Goal: Task Accomplishment & Management: Complete application form

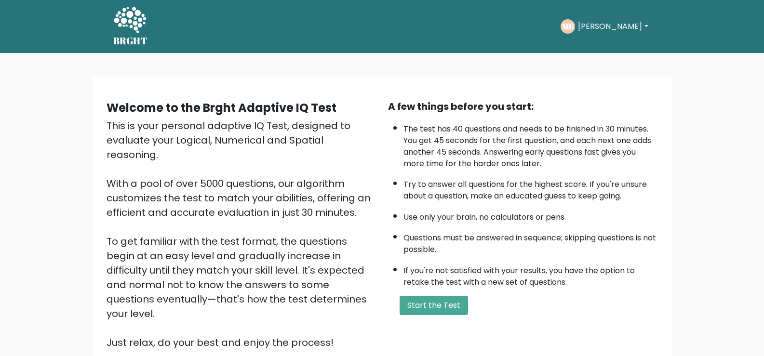
click at [472, 74] on div "Welcome to the Brght Adaptive IQ Test This is your personal adaptive IQ Test, d…" at bounding box center [382, 232] width 764 height 359
click at [439, 312] on button "Start the Test" at bounding box center [434, 305] width 68 height 19
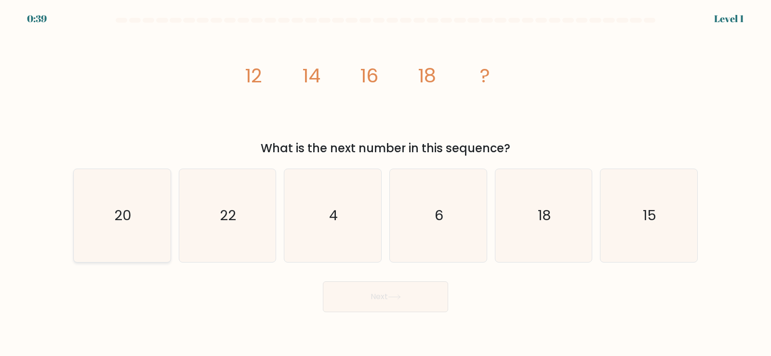
click at [130, 227] on icon "20" at bounding box center [122, 215] width 93 height 93
click at [386, 183] on input "a. 20" at bounding box center [386, 180] width 0 height 5
radio input "true"
click at [400, 301] on button "Next" at bounding box center [385, 297] width 125 height 31
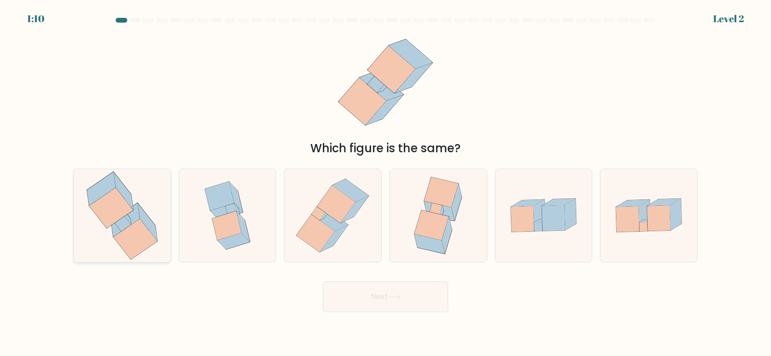
click at [120, 221] on icon at bounding box center [123, 223] width 16 height 15
click at [386, 183] on input "a." at bounding box center [386, 180] width 0 height 5
radio input "true"
click at [393, 299] on icon at bounding box center [394, 297] width 13 height 5
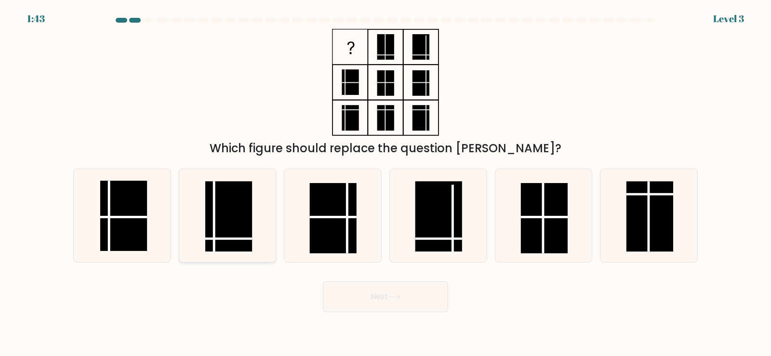
click at [225, 222] on rect at bounding box center [228, 216] width 47 height 70
click at [386, 183] on input "b." at bounding box center [386, 180] width 0 height 5
radio input "true"
click at [396, 293] on button "Next" at bounding box center [385, 297] width 125 height 31
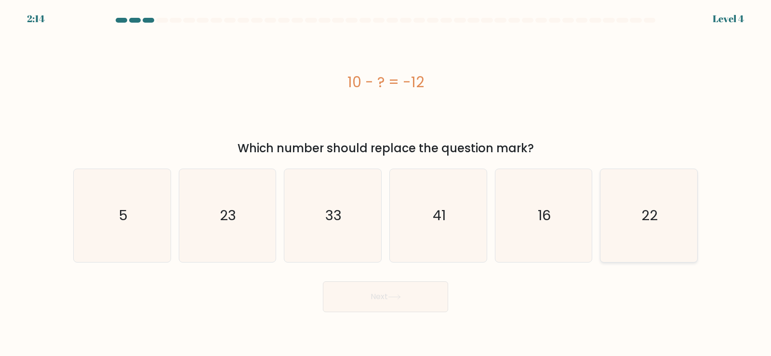
click at [646, 229] on icon "22" at bounding box center [649, 215] width 93 height 93
click at [386, 183] on input "f. 22" at bounding box center [386, 180] width 0 height 5
radio input "true"
click at [365, 302] on button "Next" at bounding box center [385, 297] width 125 height 31
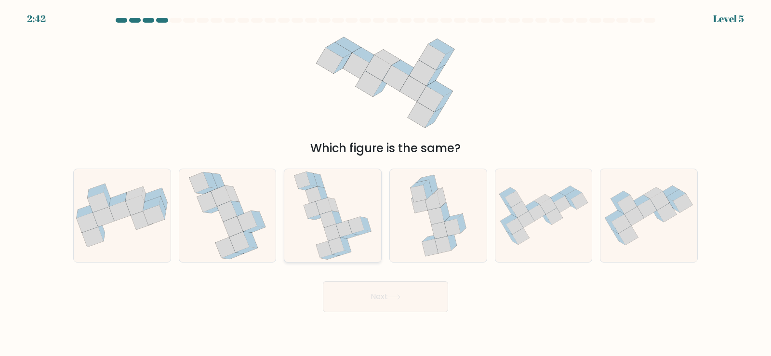
click at [317, 222] on icon at bounding box center [333, 215] width 79 height 93
click at [386, 183] on input "c." at bounding box center [386, 180] width 0 height 5
radio input "true"
click at [369, 302] on button "Next" at bounding box center [385, 297] width 125 height 31
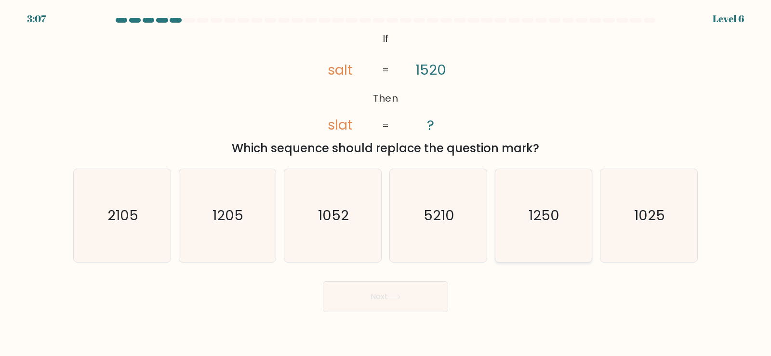
click at [539, 227] on icon "1250" at bounding box center [543, 215] width 93 height 93
click at [386, 183] on input "e. 1250" at bounding box center [386, 180] width 0 height 5
radio input "true"
click at [385, 299] on button "Next" at bounding box center [385, 297] width 125 height 31
click at [379, 306] on button "Next" at bounding box center [385, 297] width 125 height 31
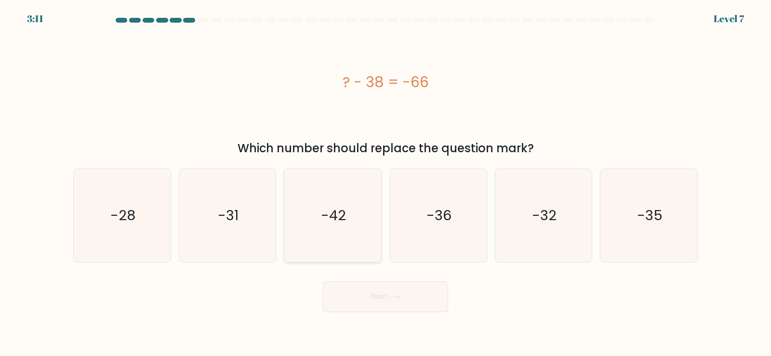
click at [328, 221] on text "-42" at bounding box center [334, 215] width 25 height 19
click at [386, 183] on input "c. -42" at bounding box center [386, 180] width 0 height 5
radio input "true"
click at [387, 293] on button "Next" at bounding box center [385, 297] width 125 height 31
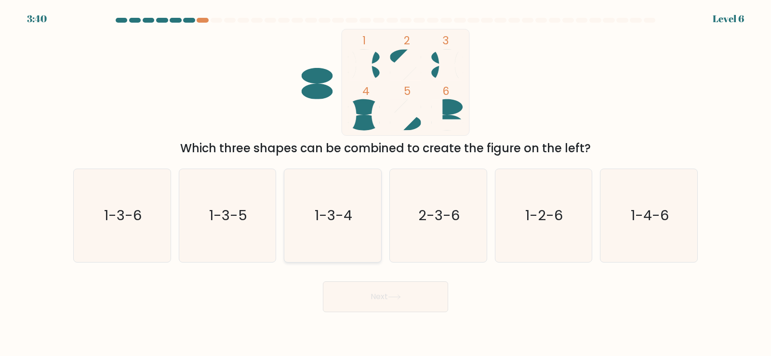
click at [328, 216] on text "1-3-4" at bounding box center [334, 215] width 38 height 19
click at [386, 183] on input "c. 1-3-4" at bounding box center [386, 180] width 0 height 5
radio input "true"
click at [390, 302] on button "Next" at bounding box center [385, 297] width 125 height 31
click at [377, 301] on button "Next" at bounding box center [385, 297] width 125 height 31
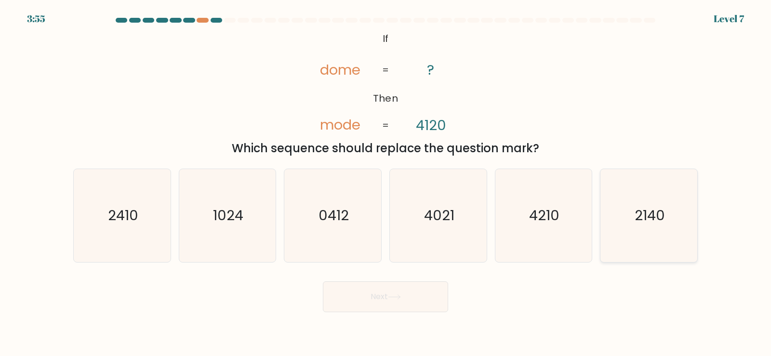
click at [640, 222] on text "2140" at bounding box center [650, 215] width 30 height 19
click at [386, 183] on input "f. 2140" at bounding box center [386, 180] width 0 height 5
radio input "true"
click at [385, 301] on button "Next" at bounding box center [385, 297] width 125 height 31
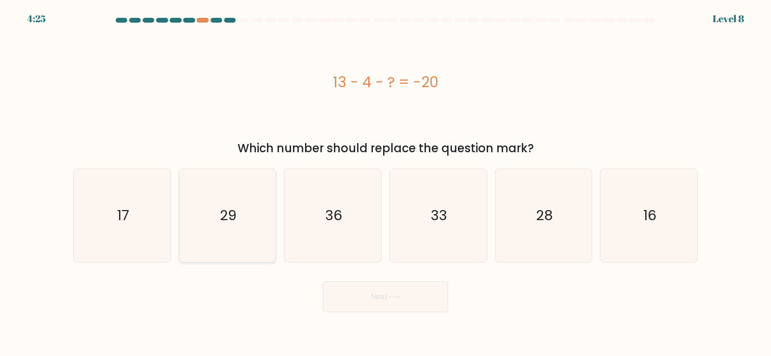
click at [221, 235] on icon "29" at bounding box center [227, 215] width 93 height 93
click at [386, 183] on input "b. 29" at bounding box center [386, 180] width 0 height 5
radio input "true"
click at [377, 301] on button "Next" at bounding box center [385, 297] width 125 height 31
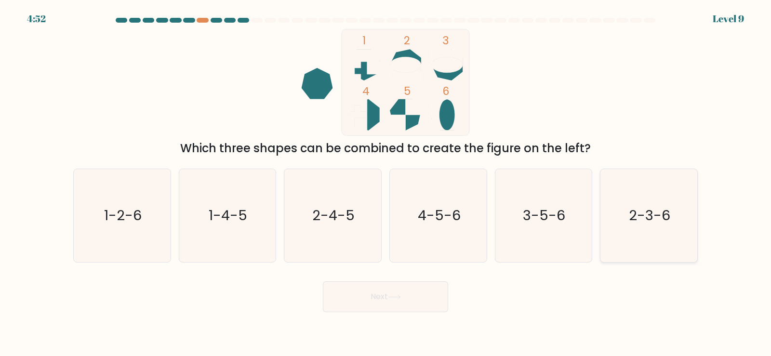
click at [646, 226] on icon "2-3-6" at bounding box center [649, 215] width 93 height 93
click at [386, 183] on input "f. 2-3-6" at bounding box center [386, 180] width 0 height 5
radio input "true"
click at [390, 297] on button "Next" at bounding box center [385, 297] width 125 height 31
click at [389, 301] on button "Next" at bounding box center [385, 297] width 125 height 31
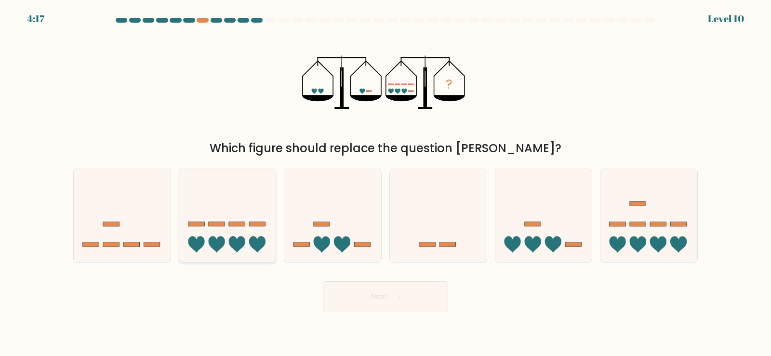
click at [220, 244] on icon at bounding box center [216, 245] width 16 height 16
click at [386, 183] on input "b." at bounding box center [386, 180] width 0 height 5
radio input "true"
click at [378, 304] on button "Next" at bounding box center [385, 297] width 125 height 31
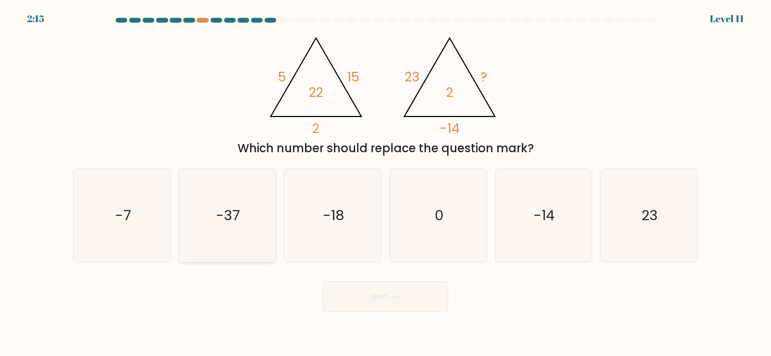
click at [226, 225] on text "-37" at bounding box center [228, 215] width 24 height 19
click at [386, 183] on input "b. -37" at bounding box center [386, 180] width 0 height 5
radio input "true"
click at [380, 301] on button "Next" at bounding box center [385, 297] width 125 height 31
click at [407, 296] on button "Next" at bounding box center [385, 297] width 125 height 31
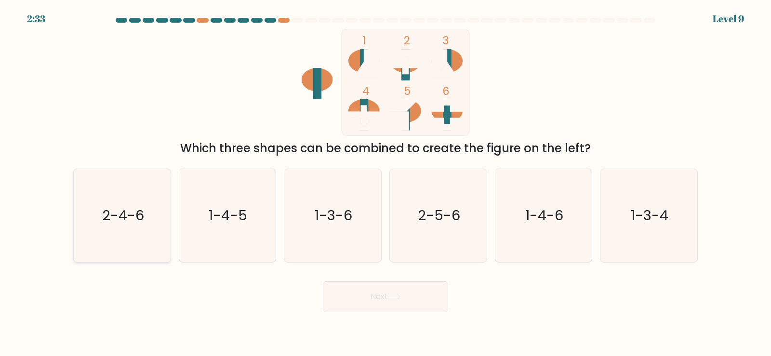
click at [134, 212] on text "2-4-6" at bounding box center [123, 215] width 42 height 19
click at [386, 183] on input "a. 2-4-6" at bounding box center [386, 180] width 0 height 5
radio input "true"
click at [392, 304] on button "Next" at bounding box center [385, 297] width 125 height 31
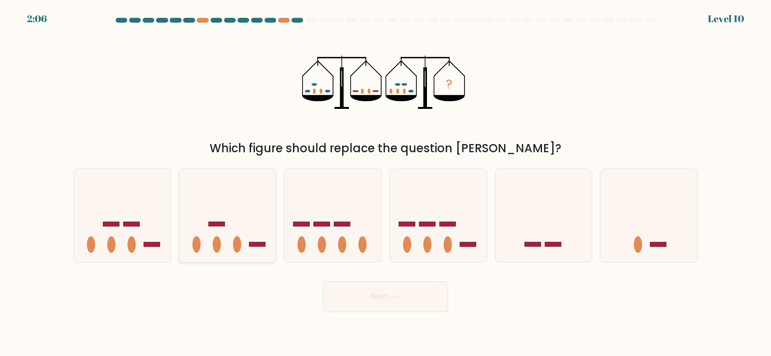
click at [232, 238] on icon at bounding box center [227, 215] width 97 height 80
click at [386, 183] on input "b." at bounding box center [386, 180] width 0 height 5
radio input "true"
click at [375, 304] on button "Next" at bounding box center [385, 297] width 125 height 31
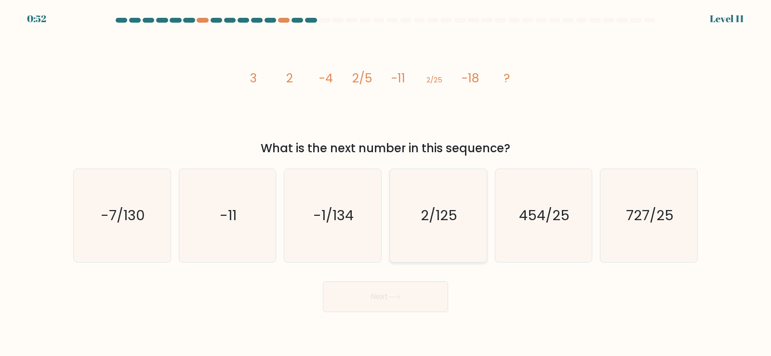
click at [432, 220] on text "2/125" at bounding box center [439, 215] width 37 height 19
click at [386, 183] on input "d. 2/125" at bounding box center [386, 180] width 0 height 5
radio input "true"
click at [392, 310] on button "Next" at bounding box center [385, 297] width 125 height 31
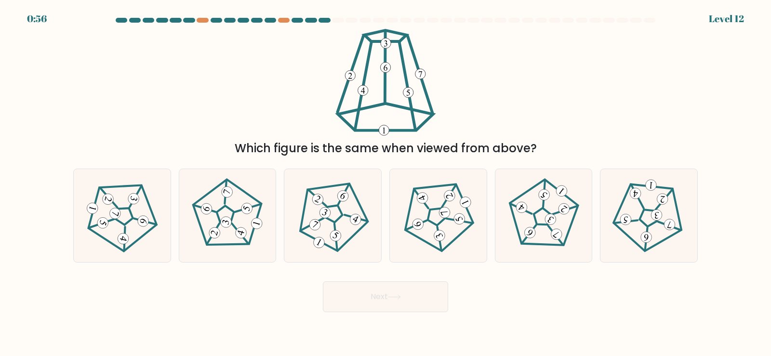
click at [231, 215] on icon at bounding box center [227, 215] width 74 height 74
click at [386, 183] on input "b." at bounding box center [386, 180] width 0 height 5
radio input "true"
click at [385, 300] on button "Next" at bounding box center [385, 297] width 125 height 31
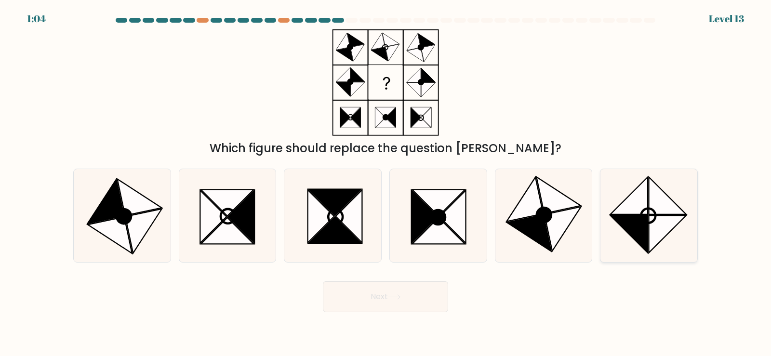
click at [651, 215] on icon at bounding box center [667, 233] width 37 height 37
click at [386, 183] on input "f." at bounding box center [386, 180] width 0 height 5
radio input "true"
click at [395, 306] on button "Next" at bounding box center [385, 297] width 125 height 31
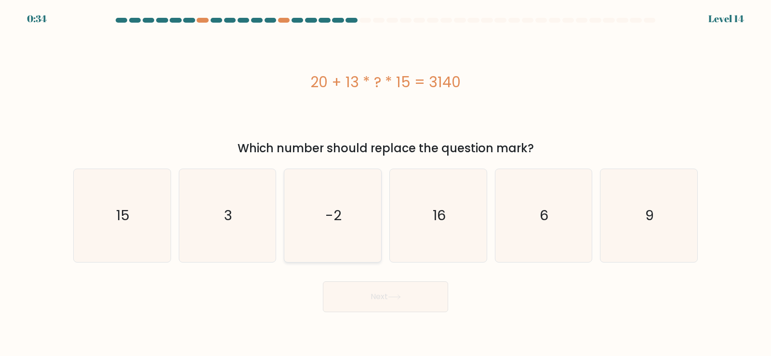
click at [331, 209] on text "-2" at bounding box center [334, 215] width 16 height 19
click at [386, 183] on input "c. -2" at bounding box center [386, 180] width 0 height 5
radio input "true"
click at [403, 303] on button "Next" at bounding box center [385, 297] width 125 height 31
click at [376, 306] on button "Next" at bounding box center [385, 297] width 125 height 31
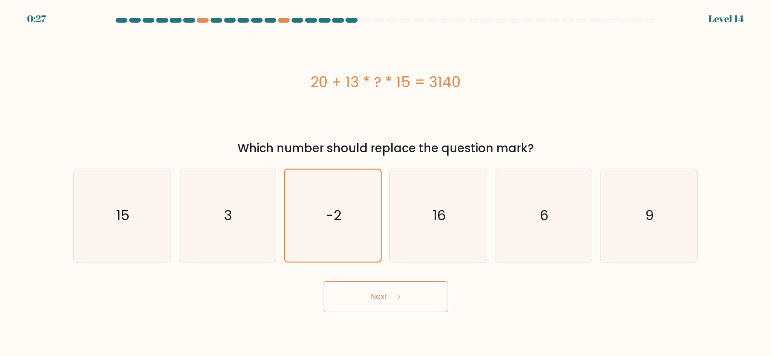
click at [378, 299] on button "Next" at bounding box center [385, 297] width 125 height 31
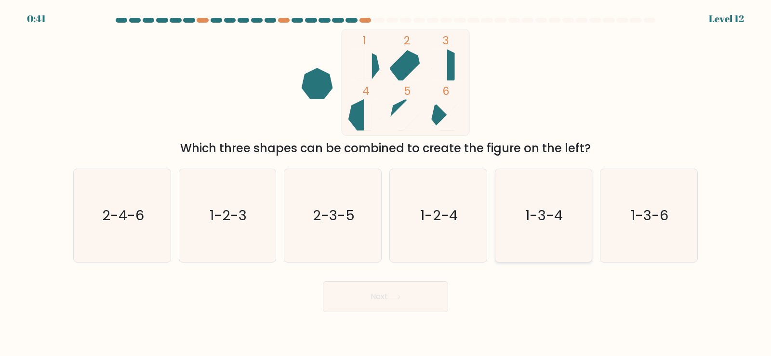
click at [549, 220] on text "1-3-4" at bounding box center [545, 215] width 38 height 19
click at [386, 183] on input "e. 1-3-4" at bounding box center [386, 180] width 0 height 5
radio input "true"
click at [390, 297] on button "Next" at bounding box center [385, 297] width 125 height 31
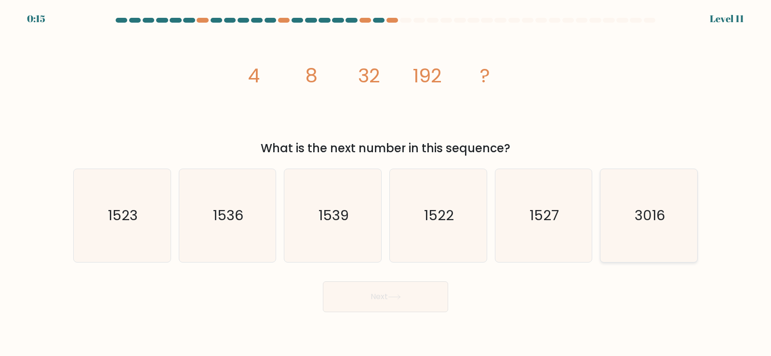
click at [652, 228] on icon "3016" at bounding box center [649, 215] width 93 height 93
click at [386, 183] on input "f. 3016" at bounding box center [386, 180] width 0 height 5
radio input "true"
click at [407, 300] on button "Next" at bounding box center [385, 297] width 125 height 31
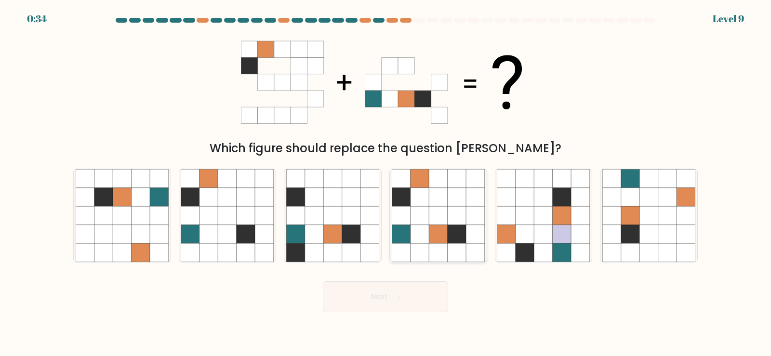
click at [452, 236] on icon at bounding box center [457, 234] width 18 height 18
click at [386, 183] on input "d." at bounding box center [386, 180] width 0 height 5
radio input "true"
click at [397, 300] on button "Next" at bounding box center [385, 297] width 125 height 31
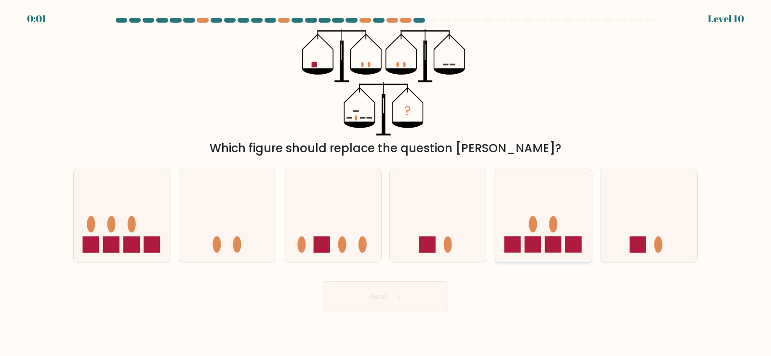
click at [549, 220] on icon at bounding box center [544, 215] width 97 height 80
click at [386, 183] on input "e." at bounding box center [386, 180] width 0 height 5
radio input "true"
click at [406, 304] on button "Next" at bounding box center [385, 297] width 125 height 31
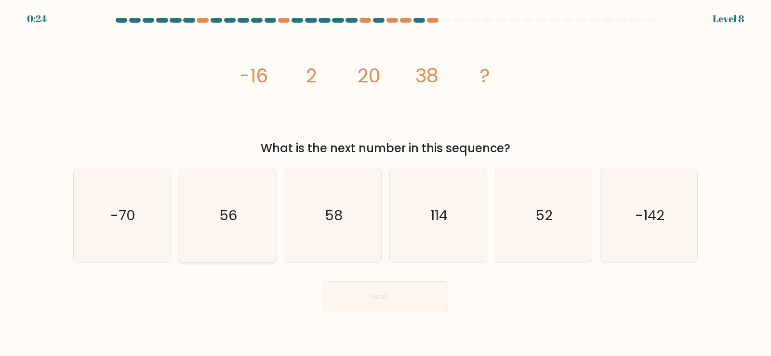
click at [224, 220] on text "56" at bounding box center [228, 215] width 18 height 19
click at [386, 183] on input "b. 56" at bounding box center [386, 180] width 0 height 5
radio input "true"
click at [392, 300] on button "Next" at bounding box center [385, 297] width 125 height 31
click at [384, 303] on button "Next" at bounding box center [385, 297] width 125 height 31
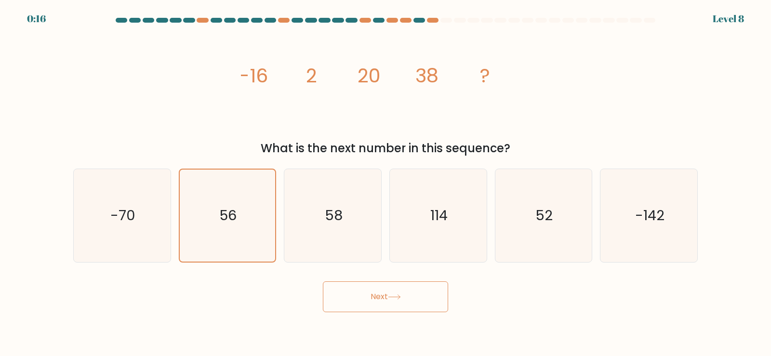
click at [374, 309] on button "Next" at bounding box center [385, 297] width 125 height 31
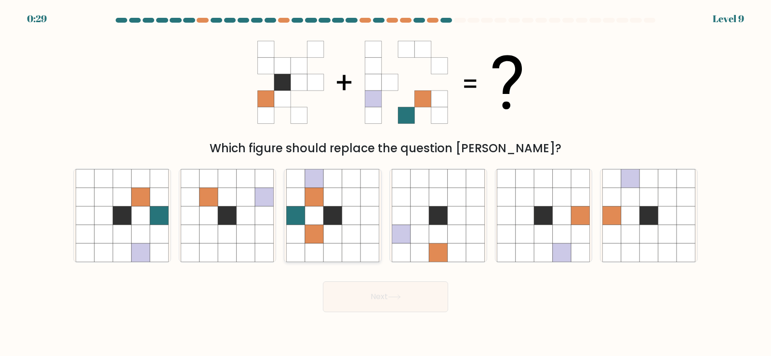
click at [310, 224] on icon at bounding box center [314, 215] width 18 height 18
click at [386, 183] on input "c." at bounding box center [386, 180] width 0 height 5
radio input "true"
click at [385, 307] on button "Next" at bounding box center [385, 297] width 125 height 31
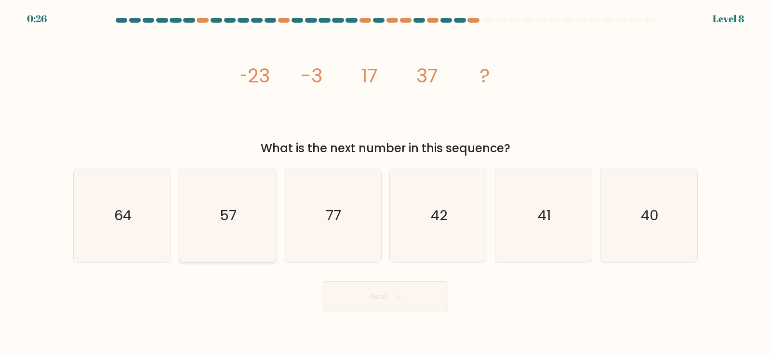
click at [223, 232] on icon "57" at bounding box center [227, 215] width 93 height 93
click at [386, 183] on input "b. 57" at bounding box center [386, 180] width 0 height 5
radio input "true"
click at [398, 303] on button "Next" at bounding box center [385, 297] width 125 height 31
click at [401, 302] on button "Next" at bounding box center [385, 297] width 125 height 31
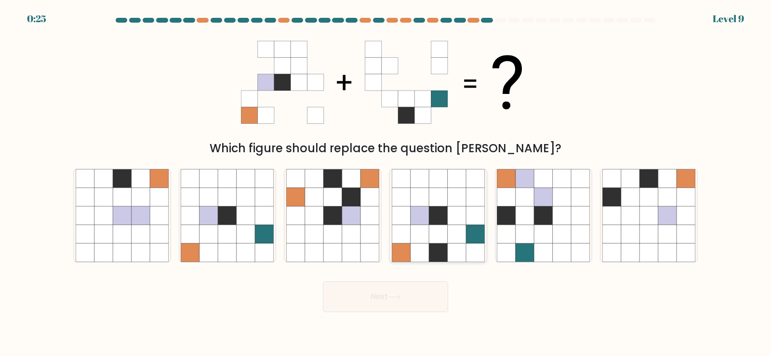
click at [451, 218] on icon at bounding box center [457, 215] width 18 height 18
click at [386, 183] on input "d." at bounding box center [386, 180] width 0 height 5
radio input "true"
click at [410, 299] on button "Next" at bounding box center [385, 297] width 125 height 31
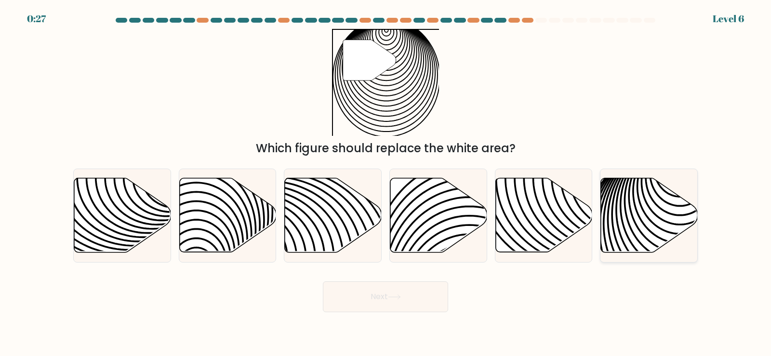
click at [656, 216] on icon at bounding box center [649, 215] width 97 height 74
click at [386, 183] on input "f." at bounding box center [386, 180] width 0 height 5
radio input "true"
click at [382, 305] on button "Next" at bounding box center [385, 297] width 125 height 31
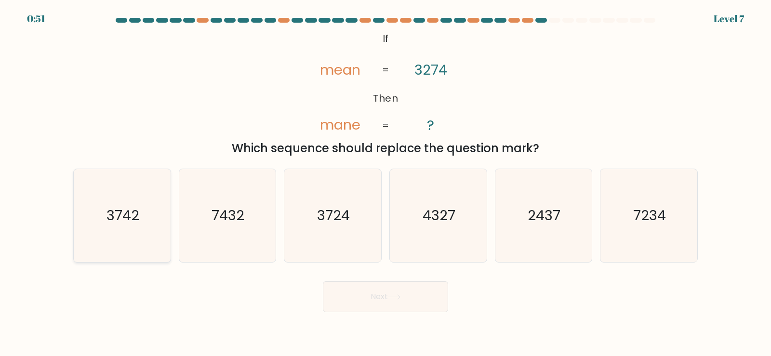
click at [136, 215] on text "3742" at bounding box center [123, 215] width 33 height 19
click at [386, 183] on input "a. 3742" at bounding box center [386, 180] width 0 height 5
radio input "true"
click at [416, 298] on button "Next" at bounding box center [385, 297] width 125 height 31
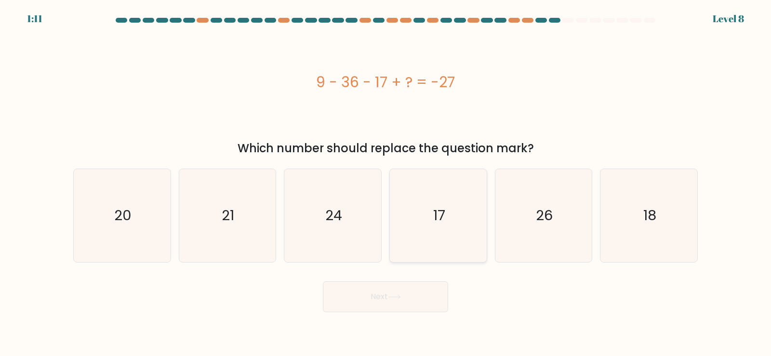
click at [443, 224] on text "17" at bounding box center [439, 215] width 12 height 19
click at [386, 183] on input "d. 17" at bounding box center [386, 180] width 0 height 5
radio input "true"
click at [399, 303] on button "Next" at bounding box center [385, 297] width 125 height 31
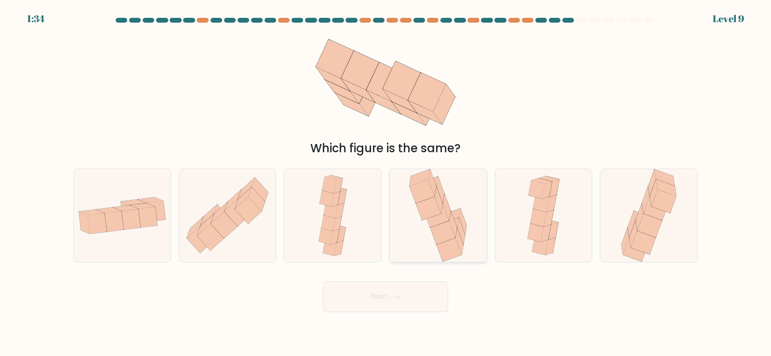
click at [440, 228] on icon at bounding box center [442, 233] width 25 height 24
click at [386, 183] on input "d." at bounding box center [386, 180] width 0 height 5
radio input "true"
click at [392, 300] on button "Next" at bounding box center [385, 297] width 125 height 31
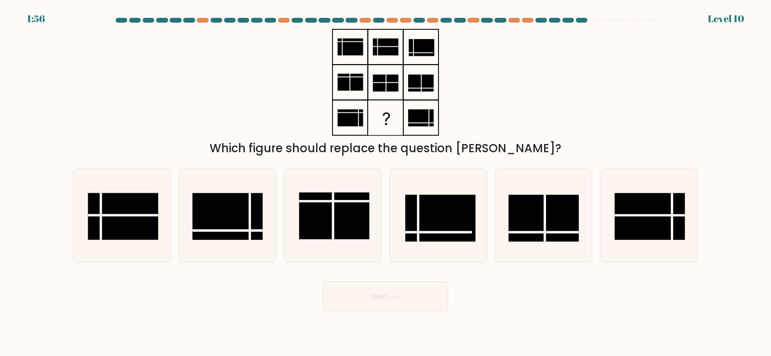
click at [653, 227] on rect at bounding box center [650, 216] width 70 height 47
click at [386, 183] on input "f." at bounding box center [386, 180] width 0 height 5
radio input "true"
click at [403, 301] on button "Next" at bounding box center [385, 297] width 125 height 31
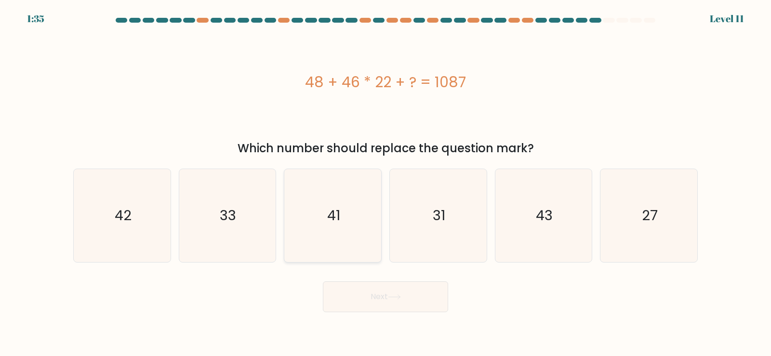
click at [349, 220] on icon "41" at bounding box center [332, 215] width 93 height 93
click at [386, 183] on input "c. 41" at bounding box center [386, 180] width 0 height 5
radio input "true"
click at [381, 298] on button "Next" at bounding box center [385, 297] width 125 height 31
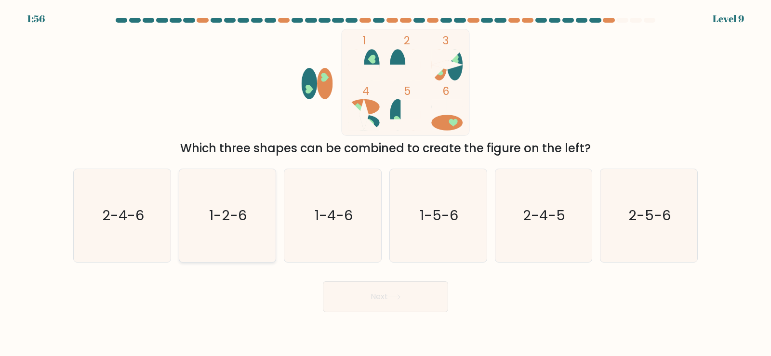
click at [238, 225] on text "1-2-6" at bounding box center [229, 215] width 38 height 19
click at [386, 183] on input "b. 1-2-6" at bounding box center [386, 180] width 0 height 5
radio input "true"
click at [395, 297] on icon at bounding box center [395, 297] width 12 height 4
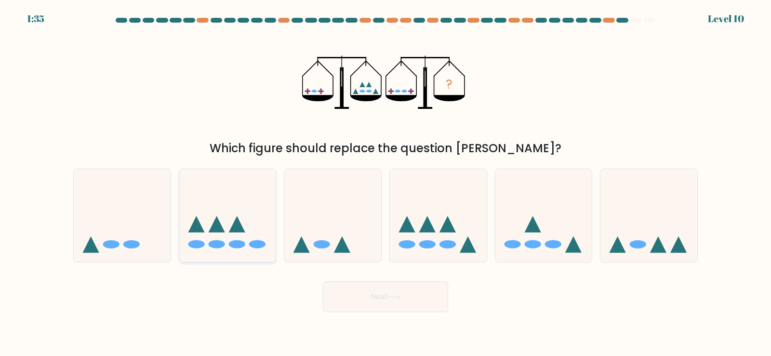
click at [230, 228] on icon at bounding box center [227, 215] width 97 height 80
click at [386, 183] on input "b." at bounding box center [386, 180] width 0 height 5
radio input "true"
click at [399, 307] on button "Next" at bounding box center [385, 297] width 125 height 31
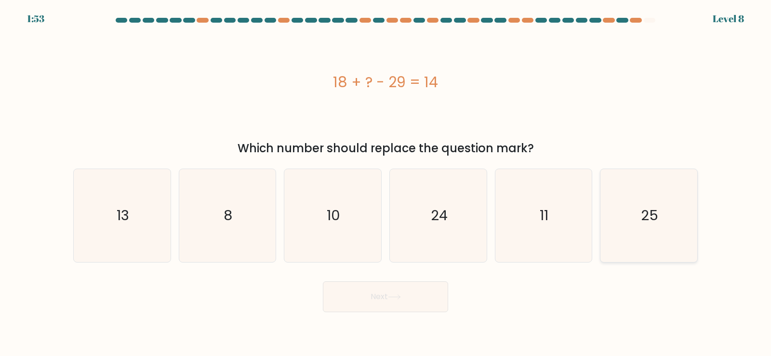
click at [651, 227] on icon "25" at bounding box center [649, 215] width 93 height 93
click at [386, 183] on input "f. 25" at bounding box center [386, 180] width 0 height 5
radio input "true"
click at [406, 300] on button "Next" at bounding box center [385, 297] width 125 height 31
click at [666, 238] on icon "25" at bounding box center [649, 216] width 92 height 92
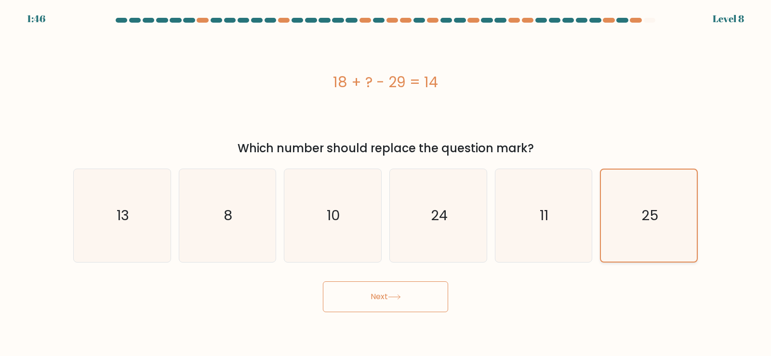
click at [386, 183] on input "f. 25" at bounding box center [386, 180] width 0 height 5
click at [410, 304] on button "Next" at bounding box center [385, 297] width 125 height 31
click at [668, 202] on icon "25" at bounding box center [649, 216] width 92 height 92
click at [386, 183] on input "f. 25" at bounding box center [386, 180] width 0 height 5
click at [633, 217] on icon "25" at bounding box center [649, 216] width 92 height 92
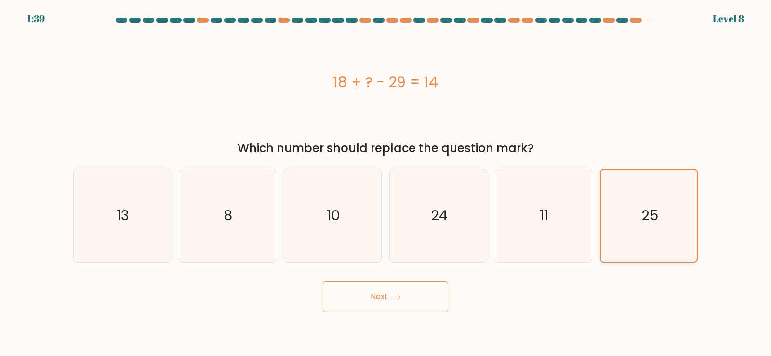
click at [386, 183] on input "f. 25" at bounding box center [386, 180] width 0 height 5
click at [422, 297] on button "Next" at bounding box center [385, 297] width 125 height 31
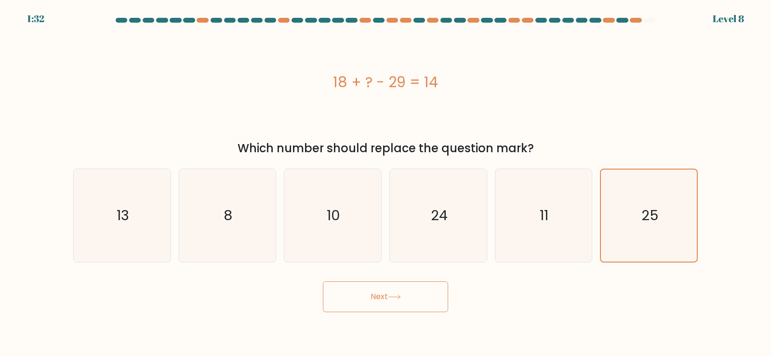
click at [422, 297] on button "Next" at bounding box center [385, 297] width 125 height 31
click at [426, 298] on button "Next" at bounding box center [385, 297] width 125 height 31
click at [653, 214] on text "25" at bounding box center [650, 215] width 17 height 19
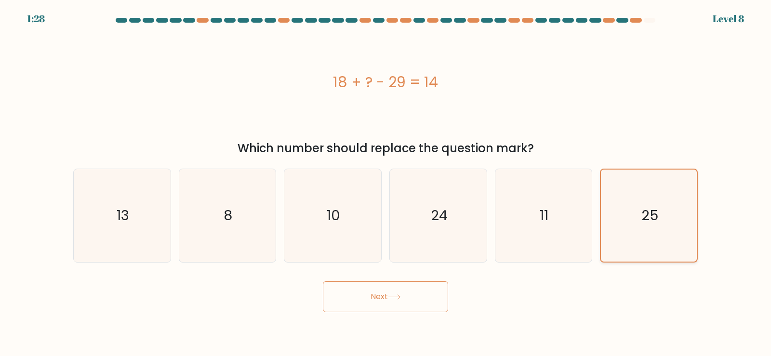
click at [386, 183] on input "f. 25" at bounding box center [386, 180] width 0 height 5
click at [653, 214] on text "25" at bounding box center [650, 215] width 17 height 19
click at [386, 183] on input "f. 25" at bounding box center [386, 180] width 0 height 5
click at [637, 258] on icon "25" at bounding box center [649, 216] width 92 height 92
click at [386, 183] on input "f. 25" at bounding box center [386, 180] width 0 height 5
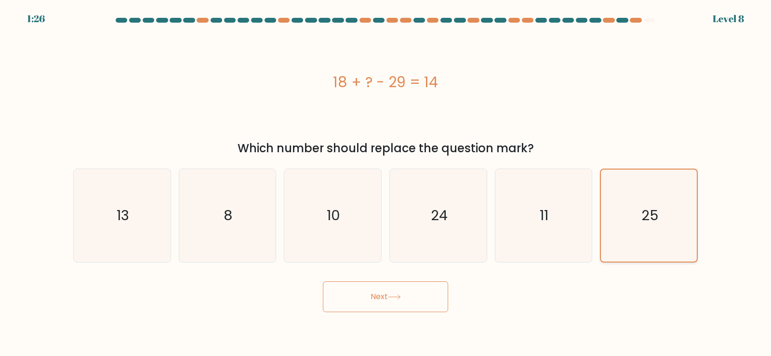
click at [637, 254] on icon "25" at bounding box center [649, 216] width 92 height 92
click at [386, 183] on input "f. 25" at bounding box center [386, 180] width 0 height 5
click at [405, 300] on button "Next" at bounding box center [385, 297] width 125 height 31
click at [423, 301] on button "Next" at bounding box center [385, 297] width 125 height 31
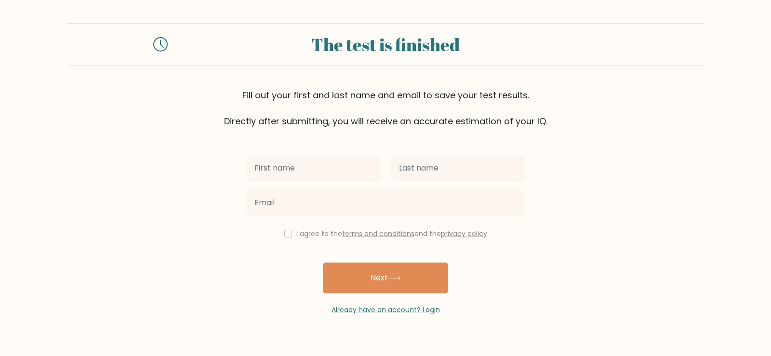
click at [308, 171] on input "text" at bounding box center [313, 168] width 133 height 27
click at [286, 167] on input "text" at bounding box center [313, 168] width 133 height 27
click at [308, 168] on input "text" at bounding box center [313, 168] width 133 height 27
click at [390, 309] on link "Already have an account? Login" at bounding box center [386, 310] width 108 height 10
click at [287, 233] on input "checkbox" at bounding box center [288, 234] width 8 height 8
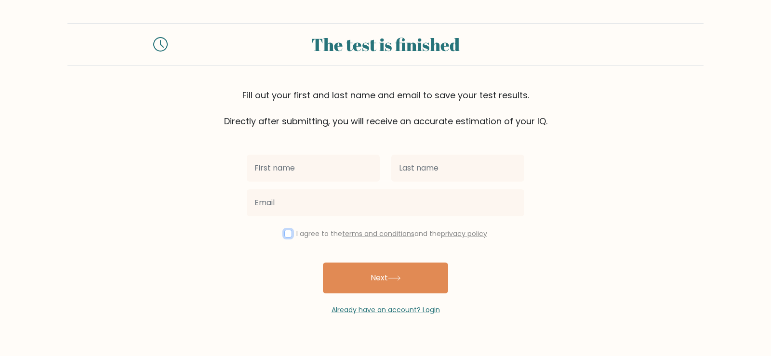
checkbox input "true"
click at [378, 312] on link "Already have an account? Login" at bounding box center [386, 310] width 108 height 10
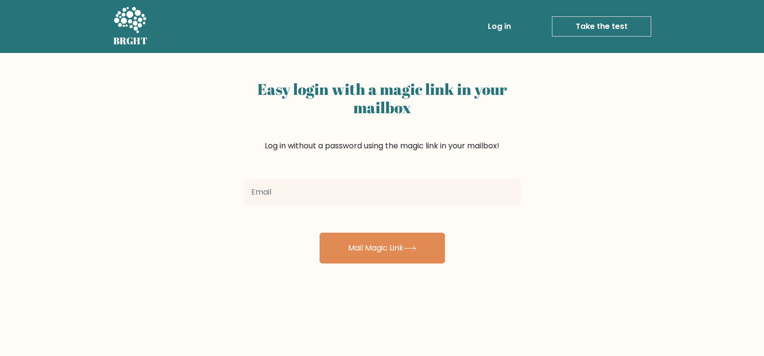
click at [374, 196] on input "email" at bounding box center [382, 192] width 278 height 27
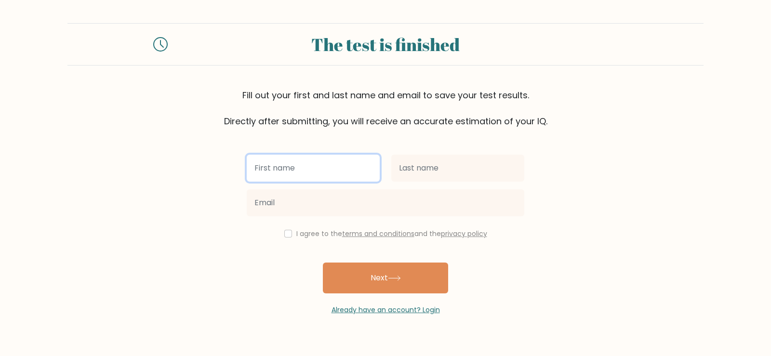
click at [347, 168] on input "text" at bounding box center [313, 168] width 133 height 27
type input "IULIA"
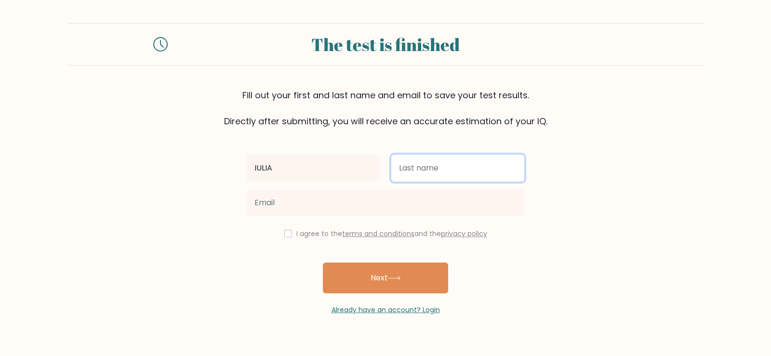
click at [425, 163] on input "text" at bounding box center [457, 168] width 133 height 27
type input "OPINCA"
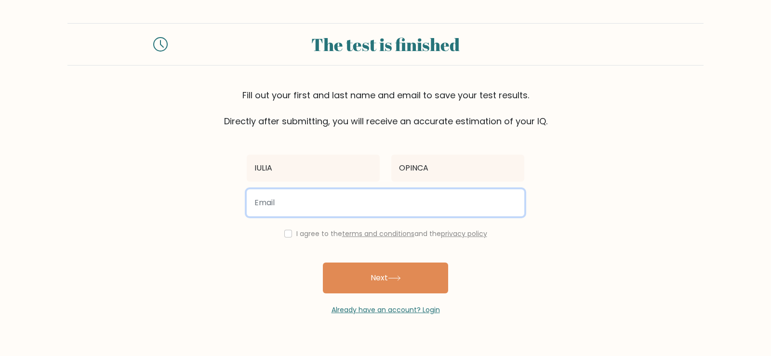
click at [367, 207] on input "email" at bounding box center [386, 202] width 278 height 27
type input "I"
type input "[EMAIL_ADDRESS][PERSON_NAME][DOMAIN_NAME]"
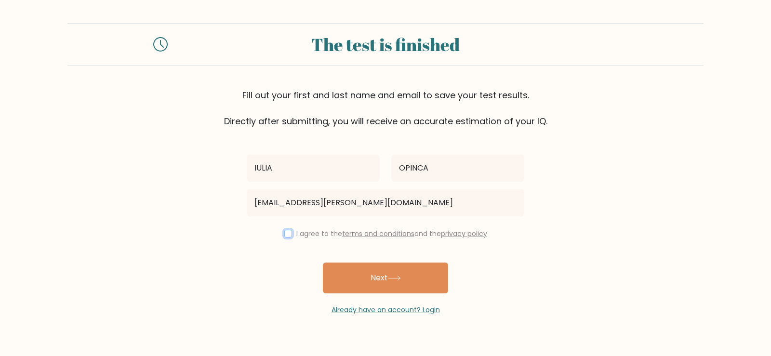
click at [284, 233] on input "checkbox" at bounding box center [288, 234] width 8 height 8
checkbox input "true"
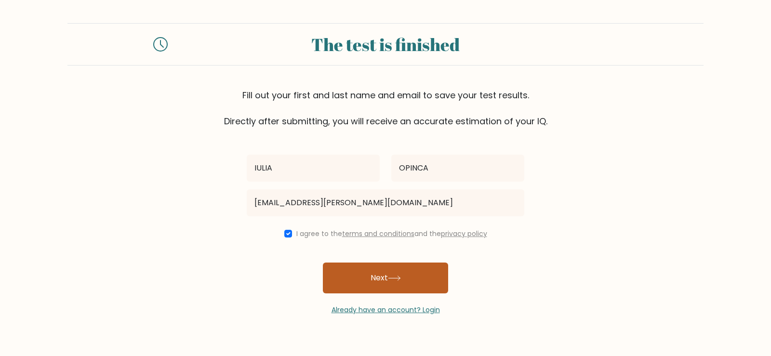
click at [417, 284] on button "Next" at bounding box center [385, 278] width 125 height 31
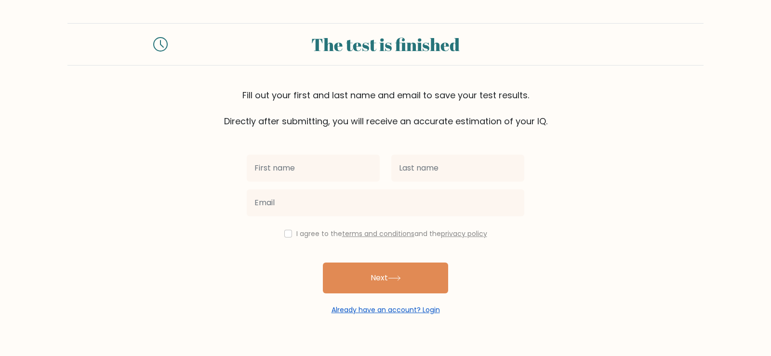
click at [429, 313] on link "Already have an account? Login" at bounding box center [386, 310] width 108 height 10
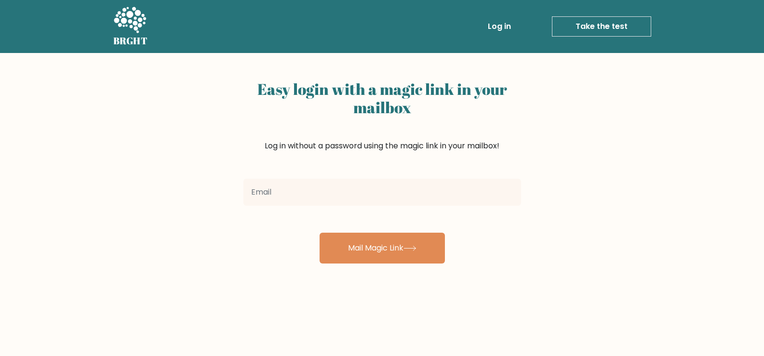
click at [506, 26] on link "Log in" at bounding box center [499, 26] width 31 height 19
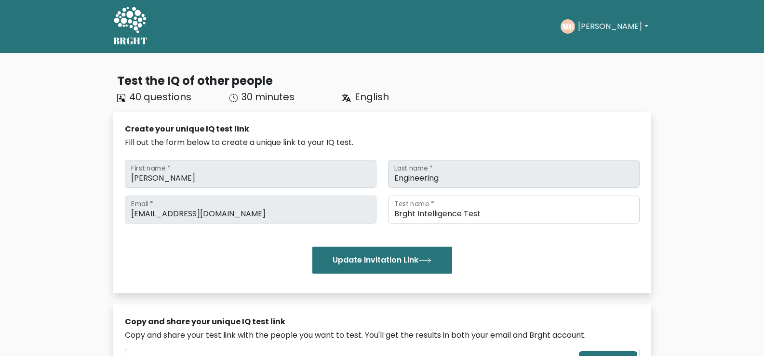
click at [593, 28] on button "[PERSON_NAME]" at bounding box center [613, 26] width 76 height 13
click at [601, 50] on link "Dashboard" at bounding box center [599, 46] width 76 height 15
click at [606, 27] on button "[PERSON_NAME]" at bounding box center [613, 26] width 76 height 13
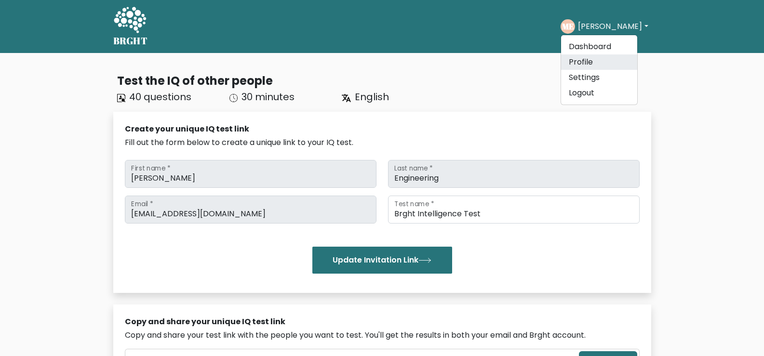
click at [605, 58] on link "Profile" at bounding box center [599, 61] width 76 height 15
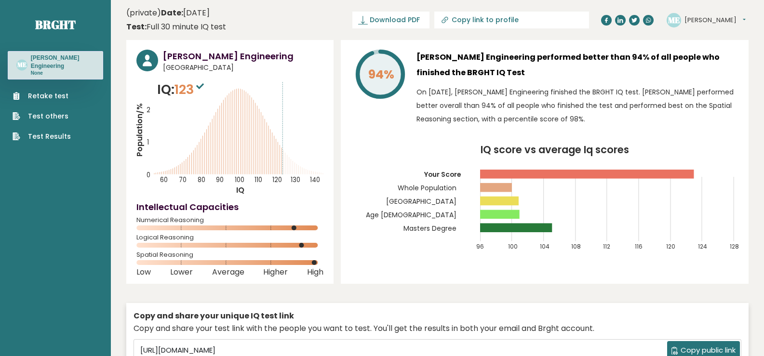
click at [56, 136] on link "Test Results" at bounding box center [42, 137] width 58 height 10
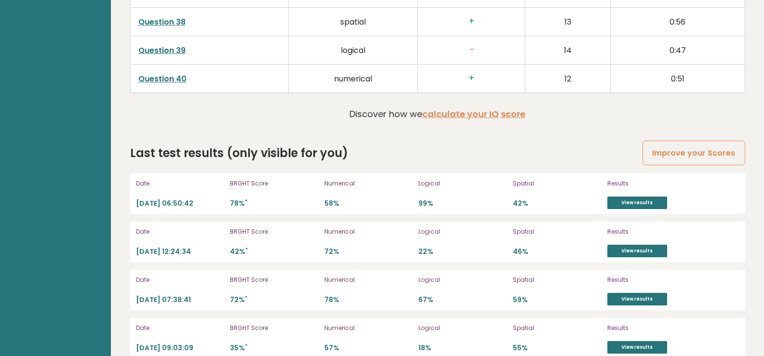
scroll to position [2600, 0]
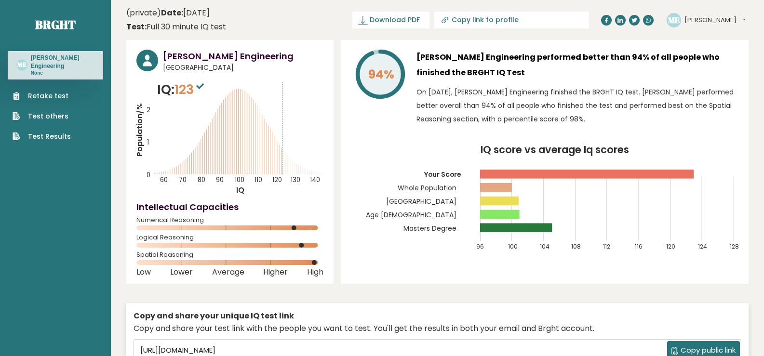
click at [66, 135] on link "Test Results" at bounding box center [42, 137] width 58 height 10
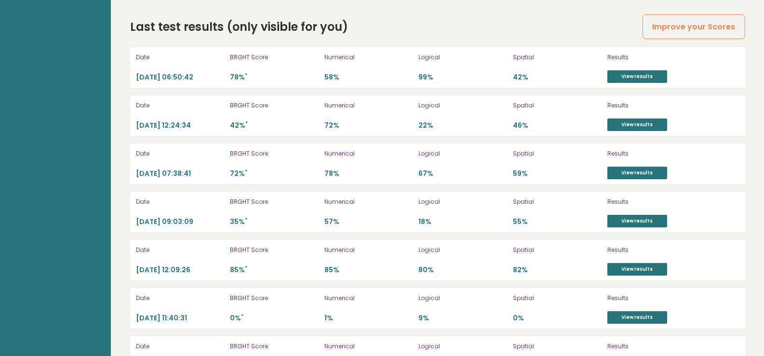
scroll to position [2732, 0]
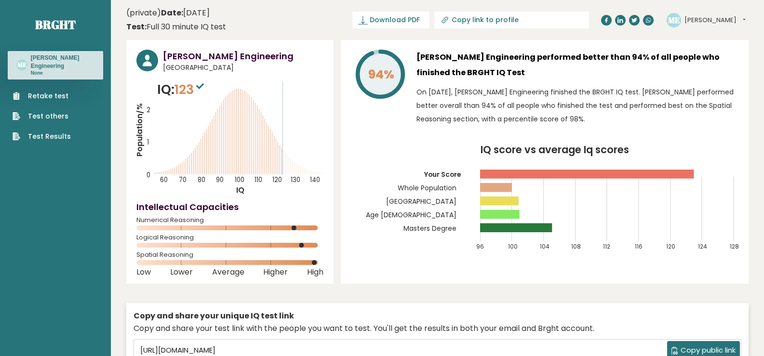
click at [52, 95] on link "Retake test" at bounding box center [42, 96] width 58 height 10
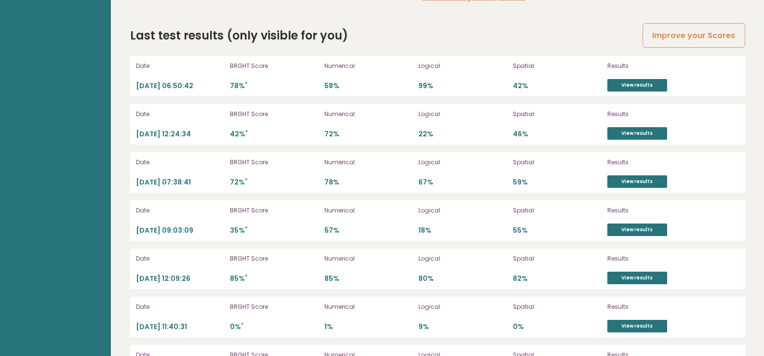
scroll to position [2702, 0]
